Goal: Information Seeking & Learning: Learn about a topic

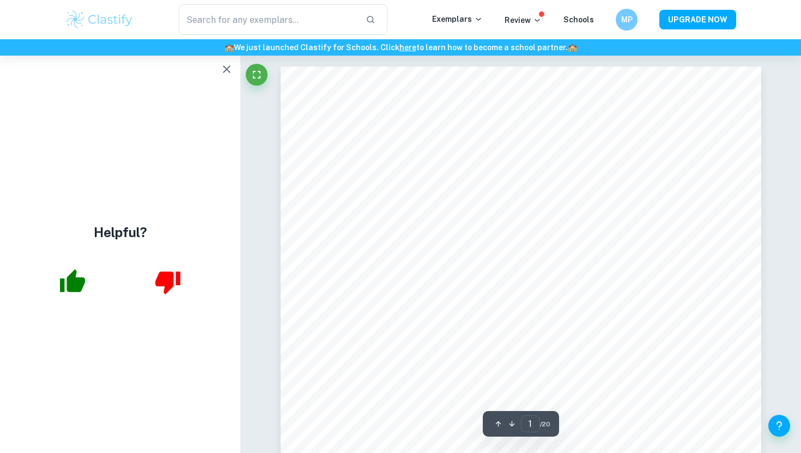
click at [227, 69] on icon "button" at bounding box center [227, 69] width 8 height 8
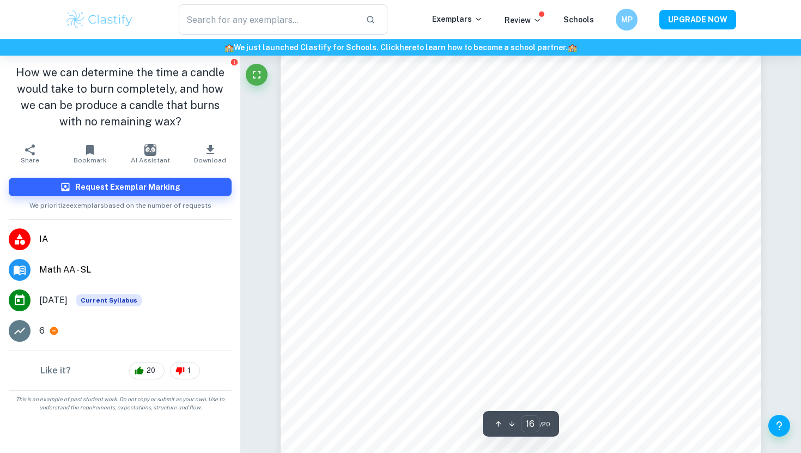
scroll to position [10829, 0]
click at [208, 150] on icon "button" at bounding box center [210, 149] width 8 height 9
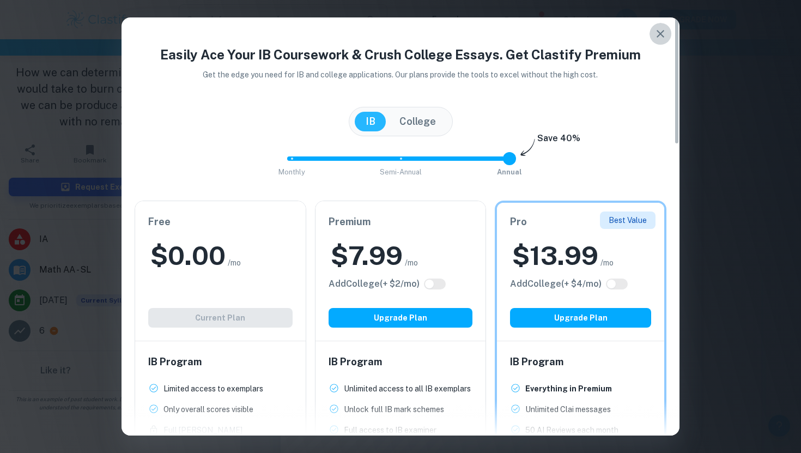
click at [657, 37] on icon "button" at bounding box center [660, 34] width 8 height 8
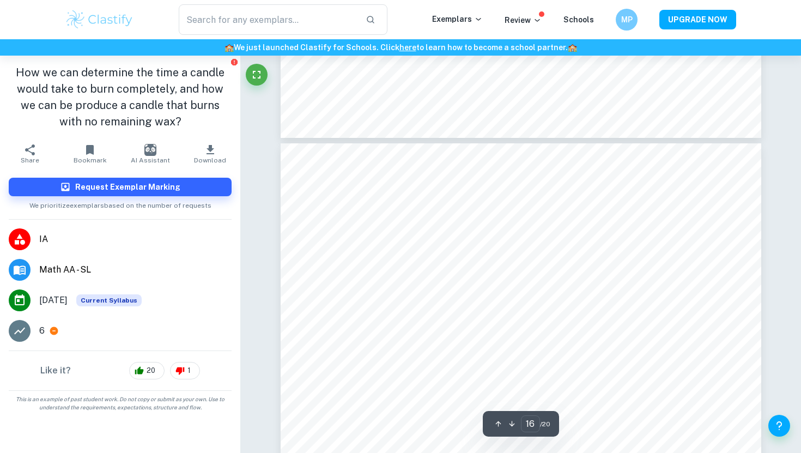
type input "15"
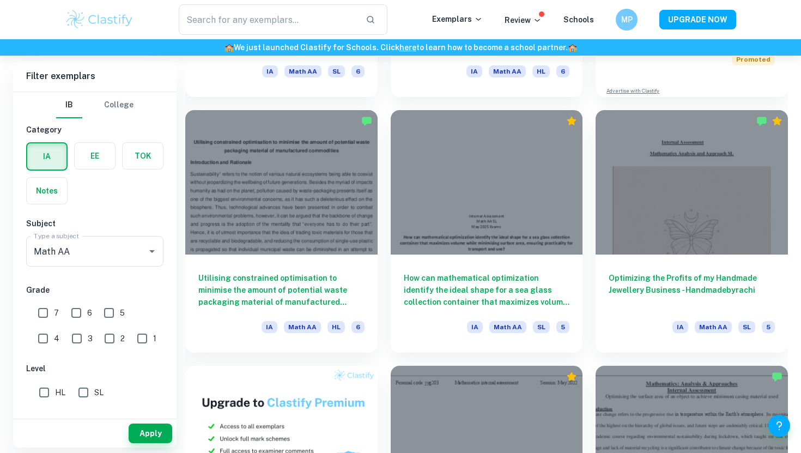
scroll to position [518, 0]
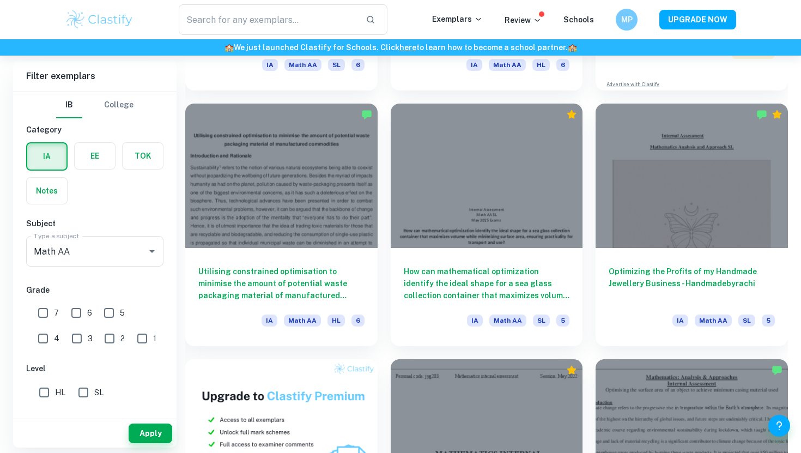
click at [45, 311] on input "7" at bounding box center [43, 313] width 22 height 22
checkbox input "true"
click at [149, 426] on button "Apply" at bounding box center [151, 433] width 44 height 20
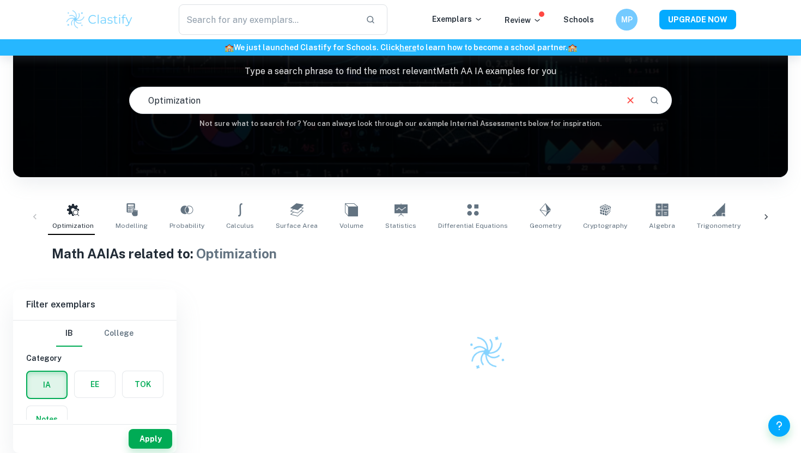
scroll to position [78, 0]
click at [148, 436] on button "Apply" at bounding box center [151, 439] width 44 height 20
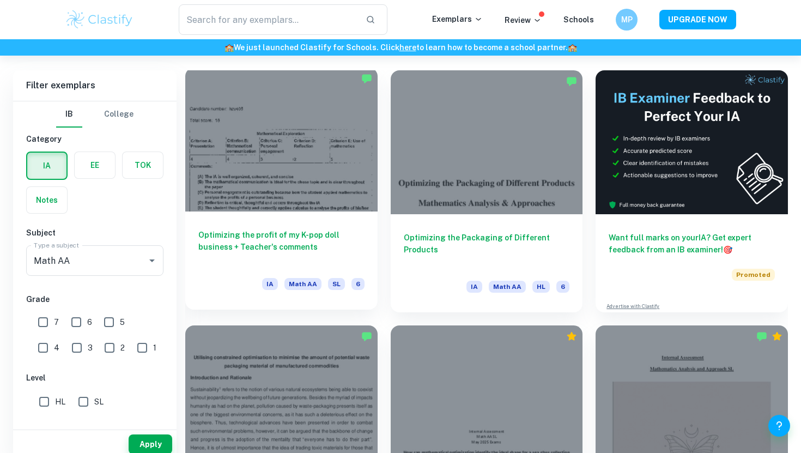
scroll to position [308, 0]
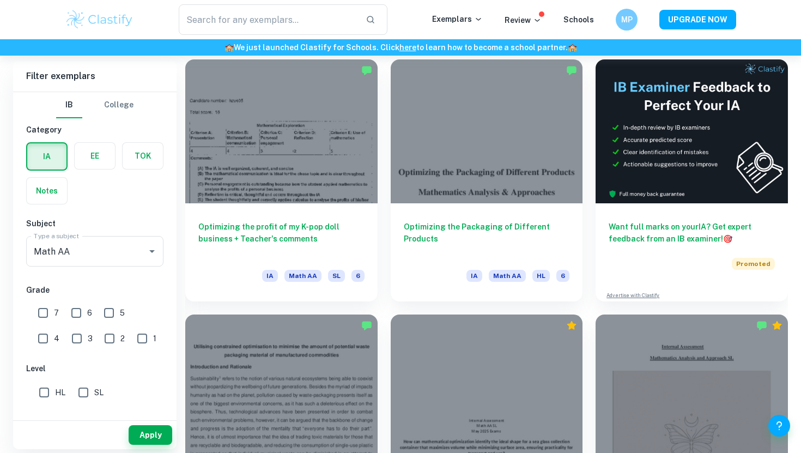
click at [38, 316] on input "7" at bounding box center [43, 313] width 22 height 22
checkbox input "true"
click at [157, 435] on button "Apply" at bounding box center [151, 435] width 44 height 20
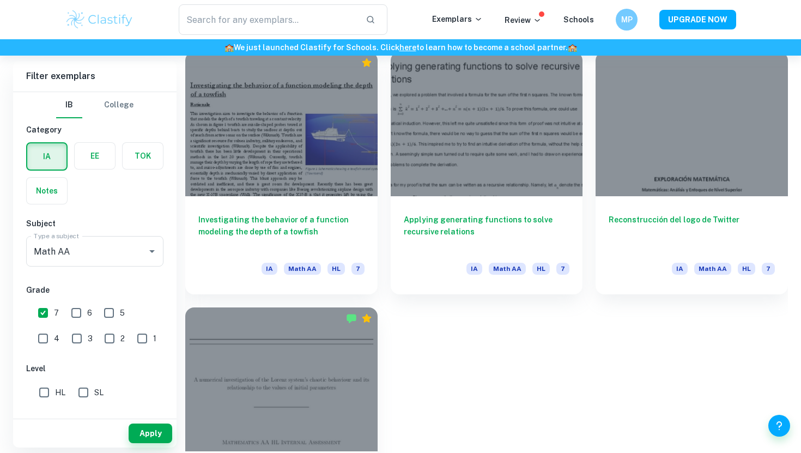
scroll to position [5125, 0]
